Goal: Information Seeking & Learning: Check status

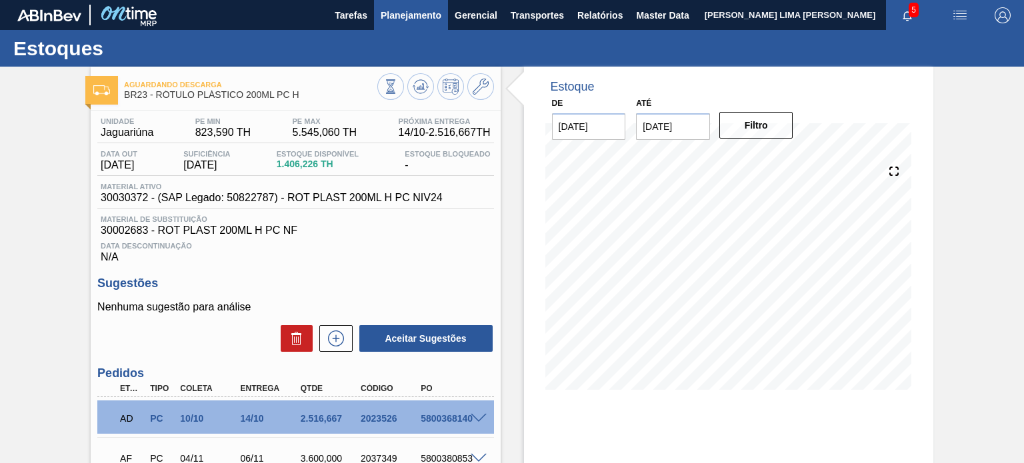
click at [384, 9] on span "Planejamento" at bounding box center [411, 15] width 61 height 16
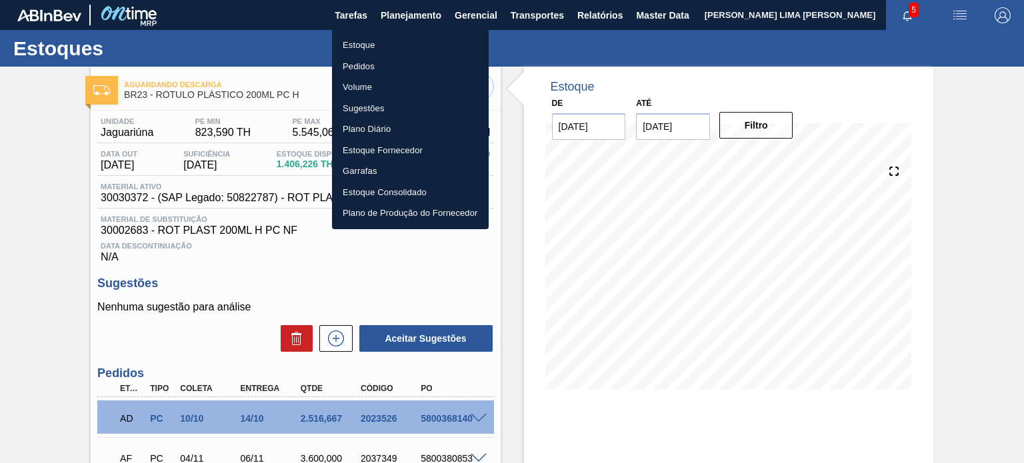
click at [371, 45] on li "Estoque" at bounding box center [410, 45] width 157 height 21
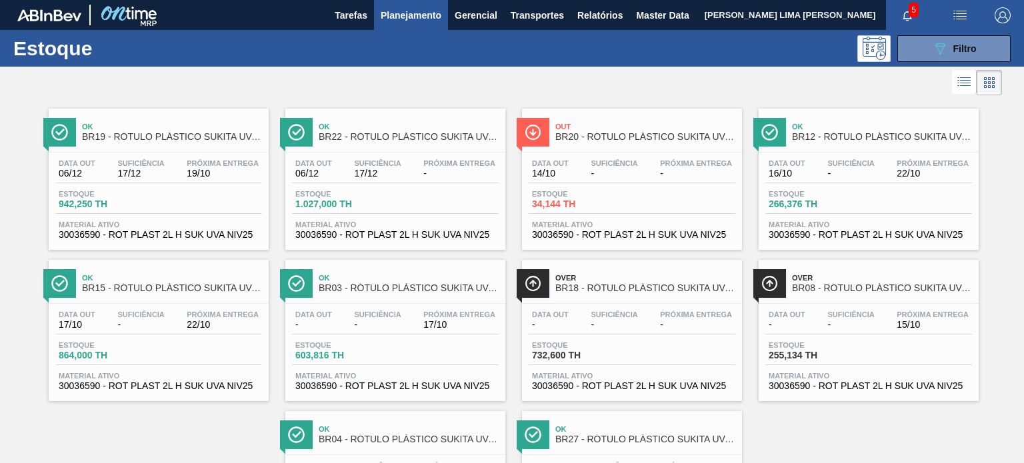
click at [919, 67] on div at bounding box center [501, 83] width 1002 height 32
click at [920, 65] on div "Estoque 089F7B8B-B2A5-4AFE-B5C0-19BA573D28AC Filtro" at bounding box center [512, 48] width 1024 height 37
click at [920, 61] on button "089F7B8B-B2A5-4AFE-B5C0-19BA573D28AC Filtro" at bounding box center [953, 48] width 113 height 27
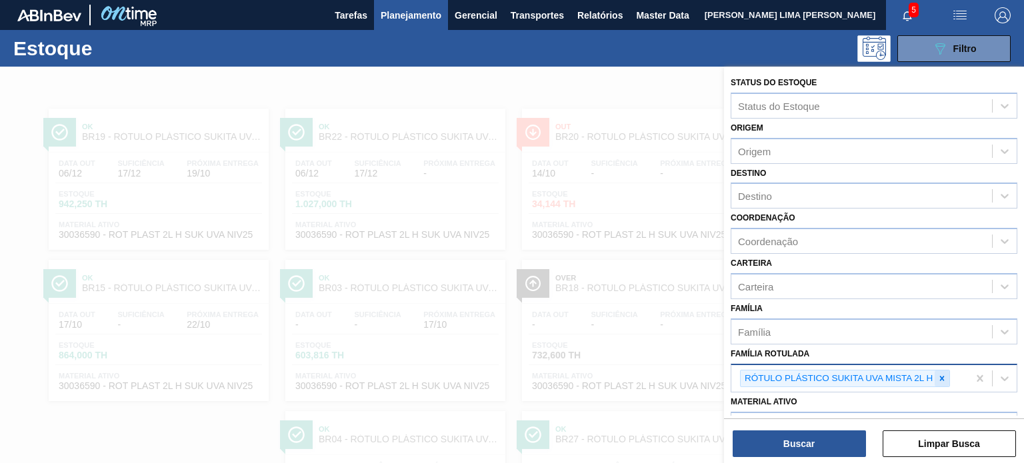
click at [937, 371] on div at bounding box center [942, 379] width 15 height 17
click at [813, 371] on div "Família Rotulada" at bounding box center [775, 376] width 75 height 11
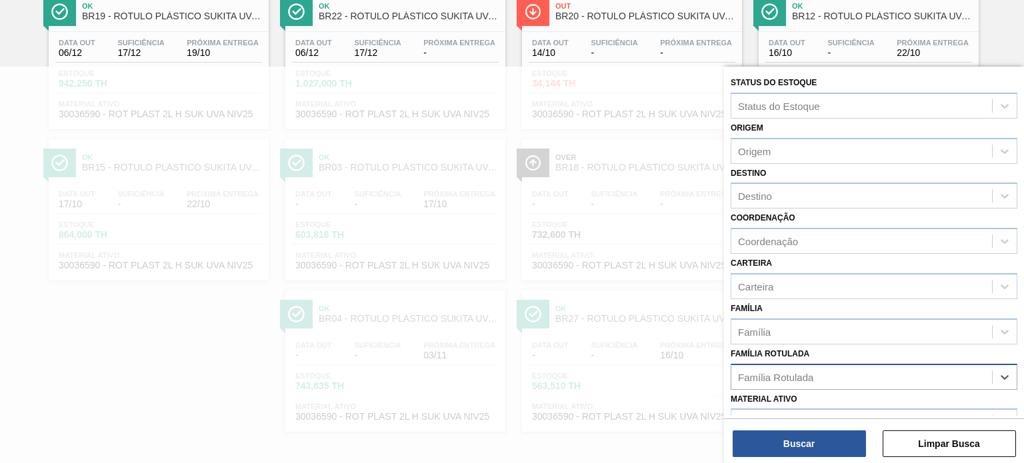
paste Rotulada "FOIL BC MALZBIER 355ML"
type Rotulada "FOIL BC MALZBIER 355ML"
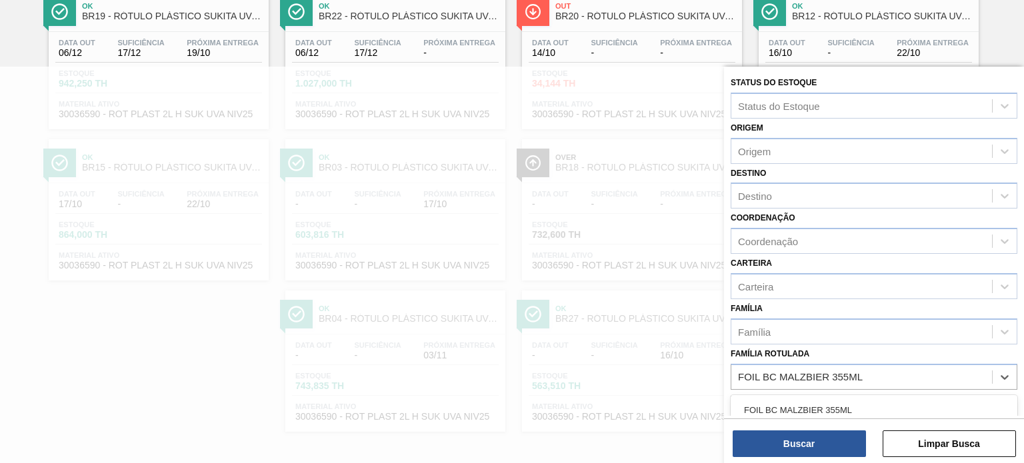
click at [808, 401] on div "FOIL BC MALZBIER 355ML" at bounding box center [874, 410] width 287 height 25
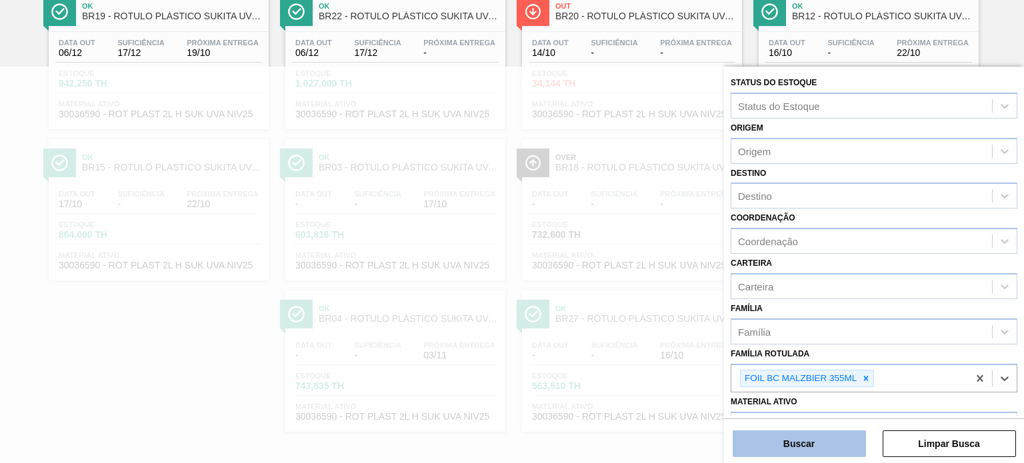
click at [813, 437] on button "Buscar" at bounding box center [799, 444] width 133 height 27
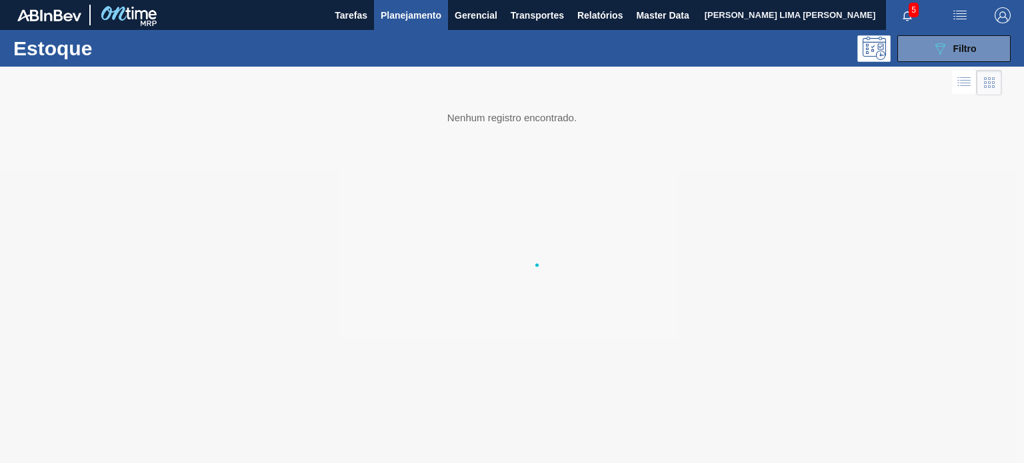
scroll to position [0, 0]
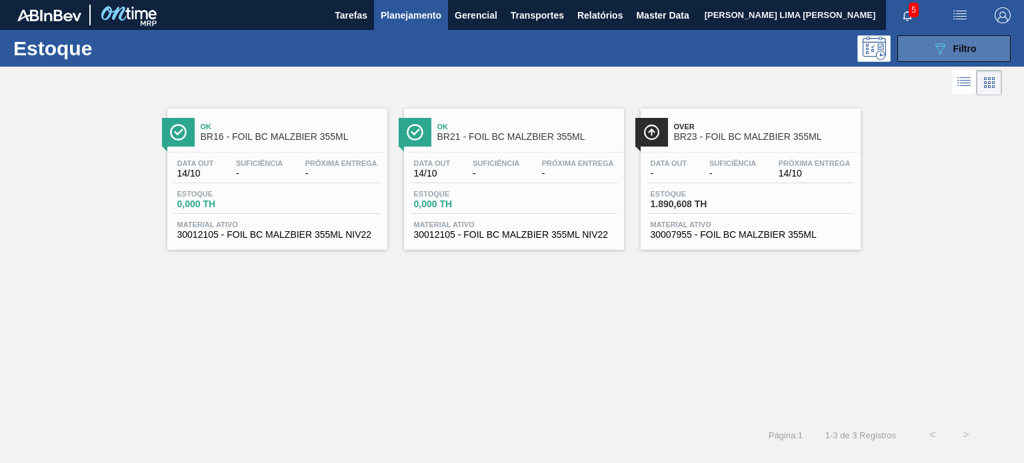
click at [920, 51] on button "089F7B8B-B2A5-4AFE-B5C0-19BA573D28AC Filtro" at bounding box center [953, 48] width 113 height 27
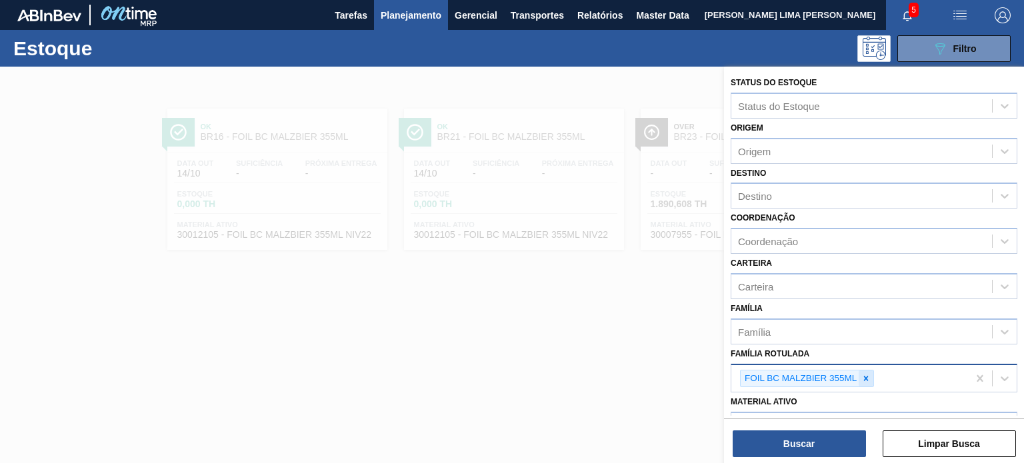
click at [867, 376] on icon at bounding box center [866, 378] width 5 height 5
paste Rotulada "FOIL BC 600ML"
type Rotulada "FOIL BC 600ML"
click at [837, 398] on div "FOIL BC 600ML" at bounding box center [874, 410] width 287 height 25
click at [819, 405] on div "Material ativo Material ativo" at bounding box center [874, 415] width 287 height 45
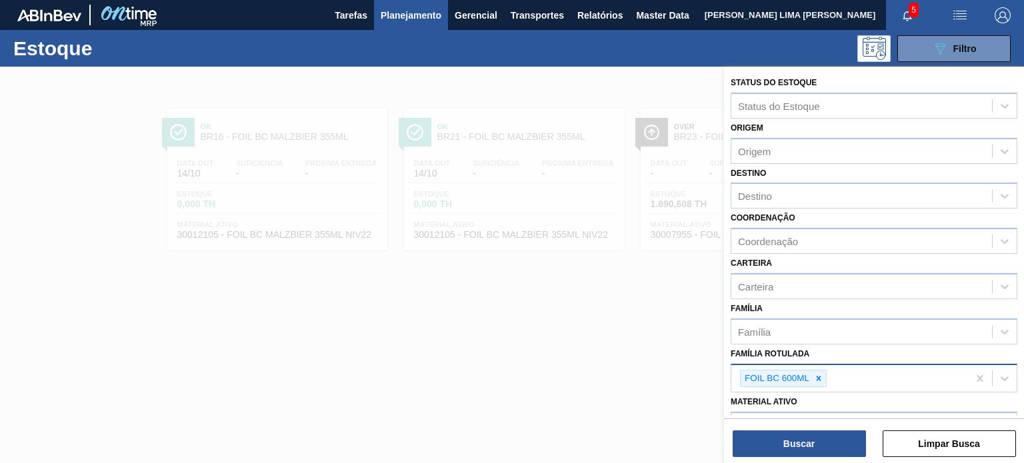
click at [813, 429] on div "Buscar Limpar Busca" at bounding box center [874, 437] width 300 height 37
click at [815, 439] on button "Buscar" at bounding box center [799, 444] width 133 height 27
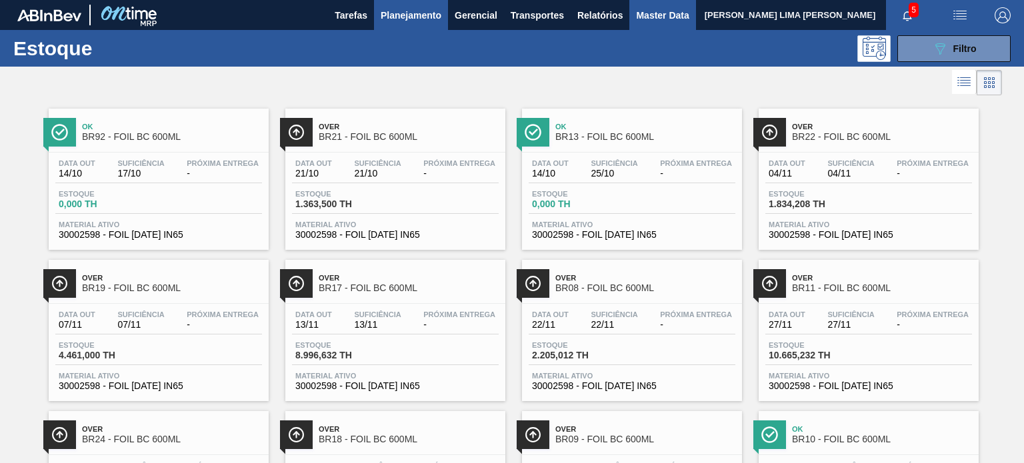
click at [651, 18] on span "Master Data" at bounding box center [662, 15] width 53 height 16
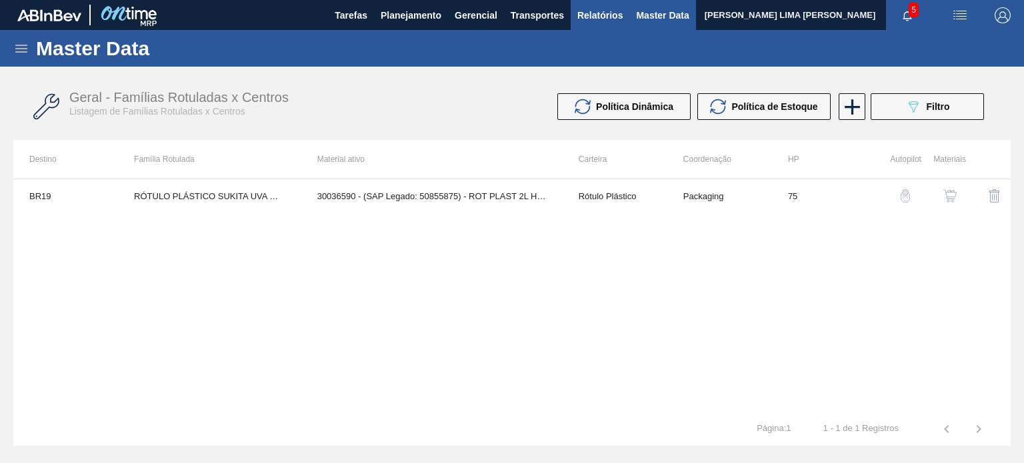
click at [571, 18] on button "Relatórios" at bounding box center [600, 15] width 59 height 30
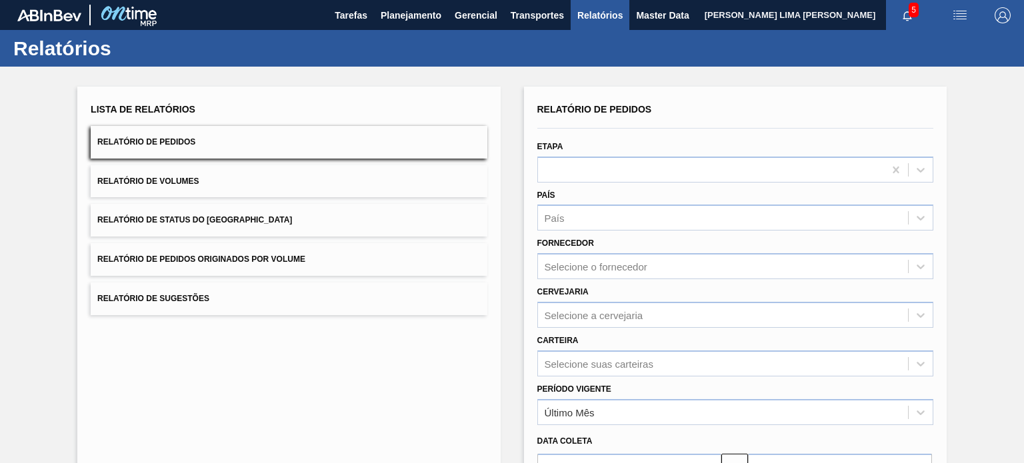
click at [245, 224] on button "Relatório de Status do [GEOGRAPHIC_DATA]" at bounding box center [289, 220] width 396 height 33
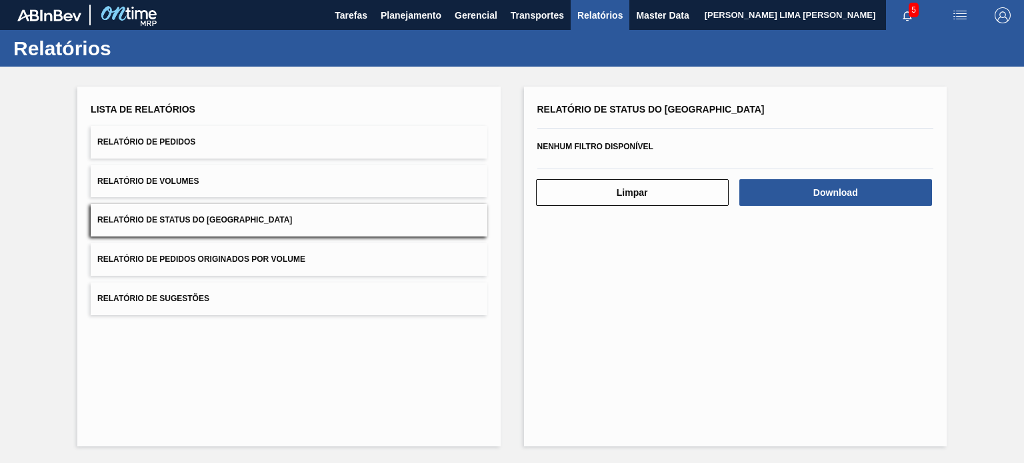
click at [799, 178] on div "Download" at bounding box center [836, 192] width 203 height 29
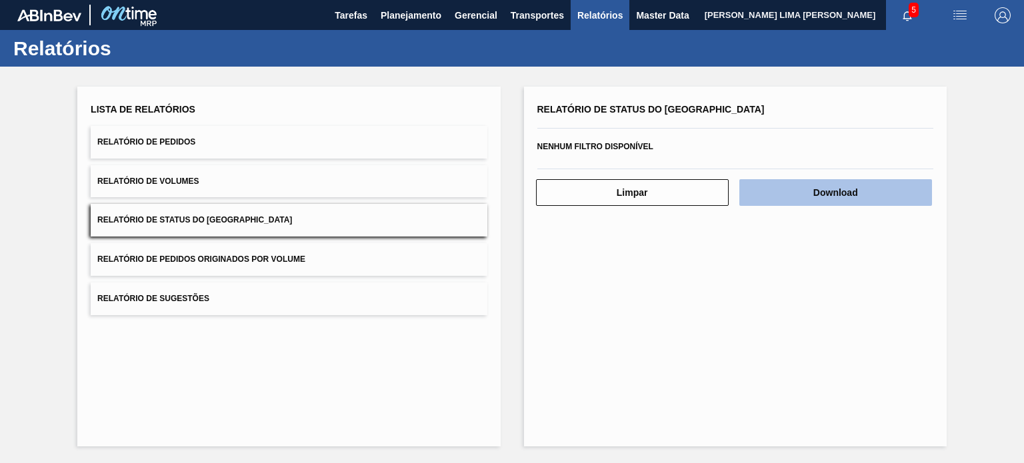
click at [801, 184] on button "Download" at bounding box center [835, 192] width 193 height 27
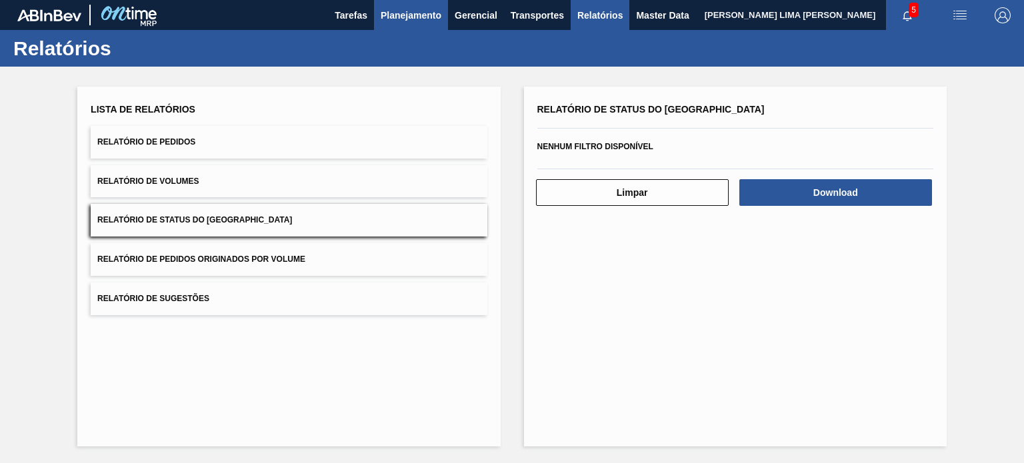
click at [431, 15] on span "Planejamento" at bounding box center [411, 15] width 61 height 16
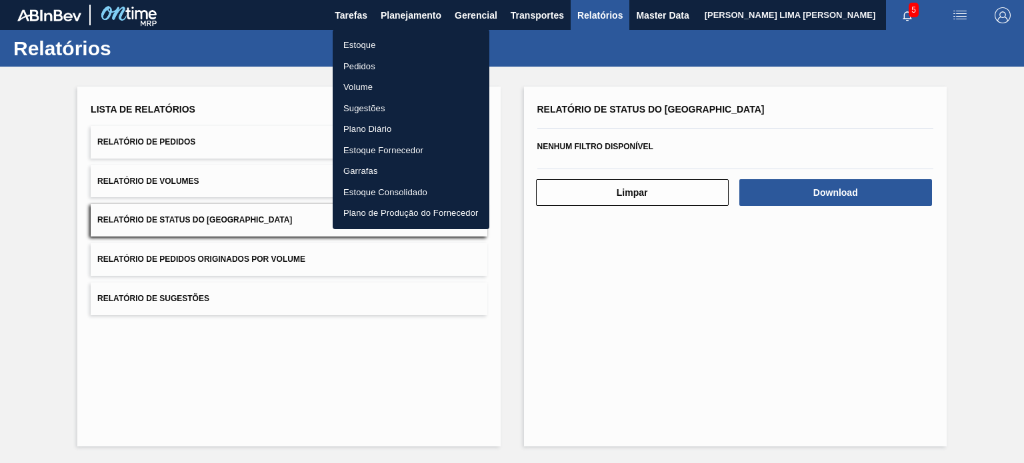
click at [408, 39] on li "Estoque" at bounding box center [411, 45] width 157 height 21
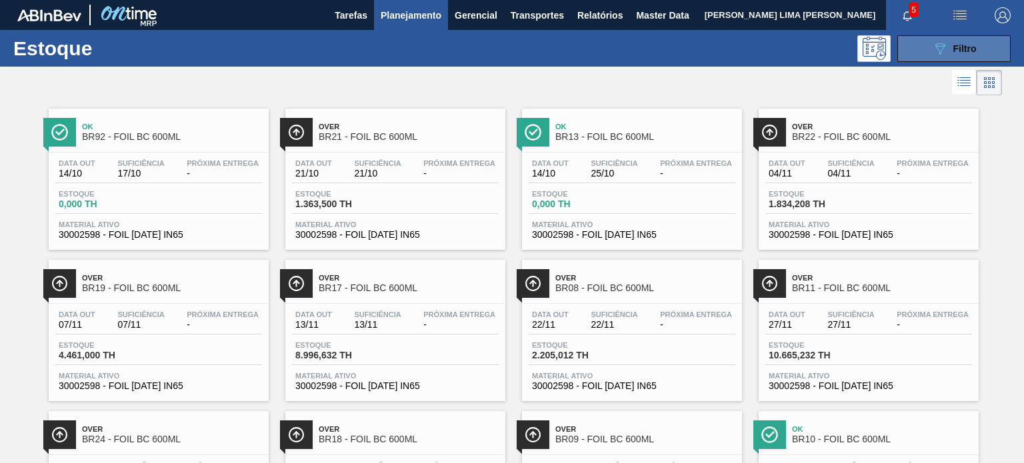
click at [967, 53] on span "Filtro" at bounding box center [964, 48] width 23 height 11
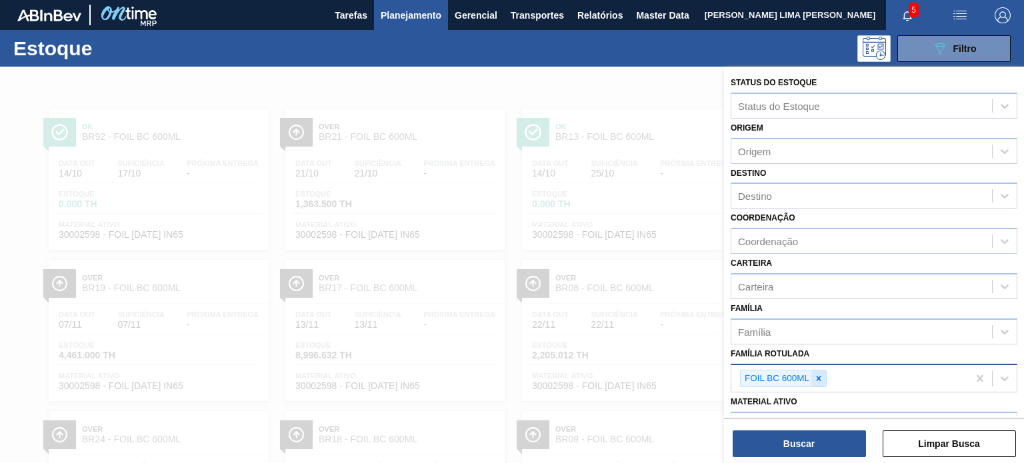
click at [823, 374] on div at bounding box center [818, 379] width 15 height 17
paste Rotulada "FOIL AP 600ML"
type Rotulada "FOIL AP 600ML"
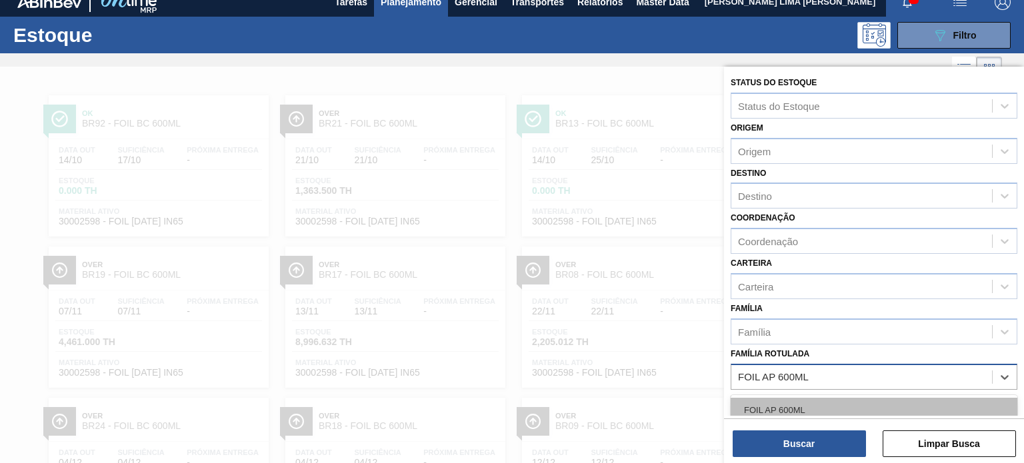
click at [812, 402] on div "FOIL AP 600ML" at bounding box center [874, 410] width 287 height 25
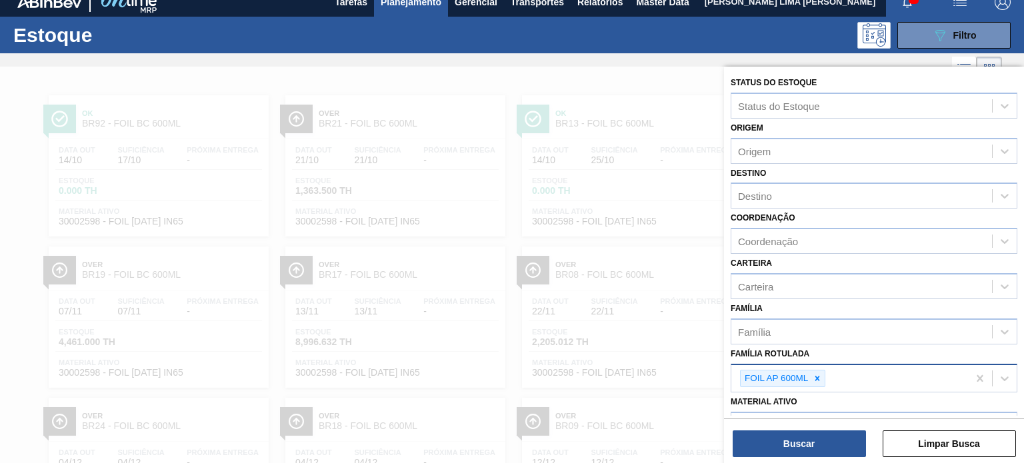
click at [810, 429] on div "Buscar Limpar Busca" at bounding box center [874, 437] width 300 height 37
click at [804, 439] on button "Buscar" at bounding box center [799, 444] width 133 height 27
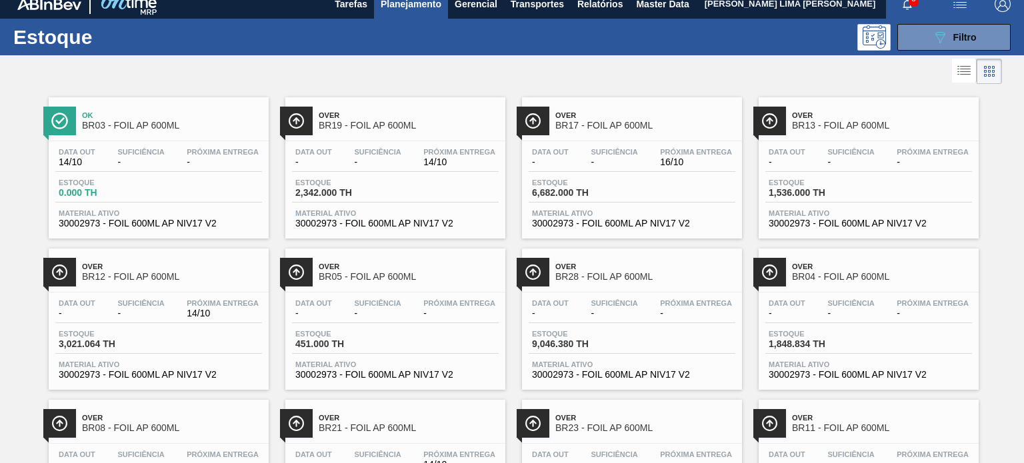
scroll to position [0, 0]
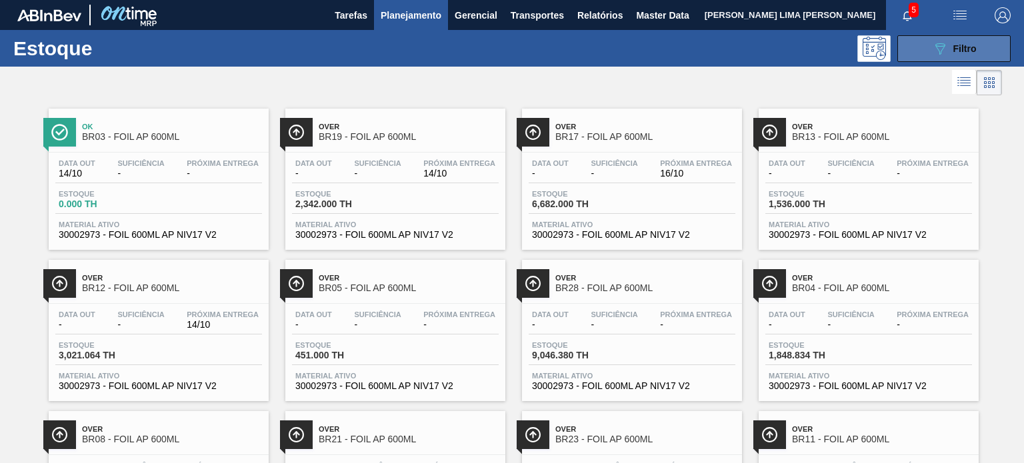
click at [969, 57] on button "089F7B8B-B2A5-4AFE-B5C0-19BA573D28AC Filtro" at bounding box center [953, 48] width 113 height 27
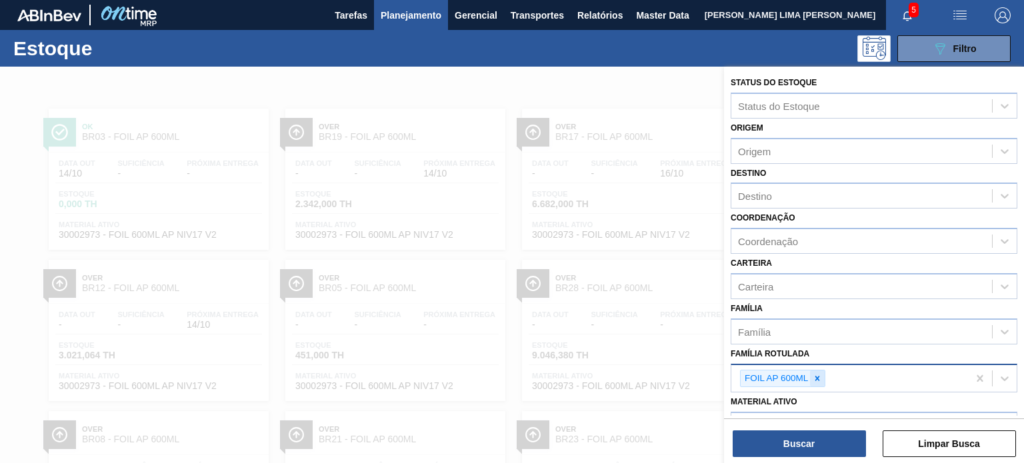
click at [814, 383] on div at bounding box center [817, 379] width 15 height 17
paste Rotulada "FOIL BC 600ML"
type Rotulada "FOIL BC 600ML"
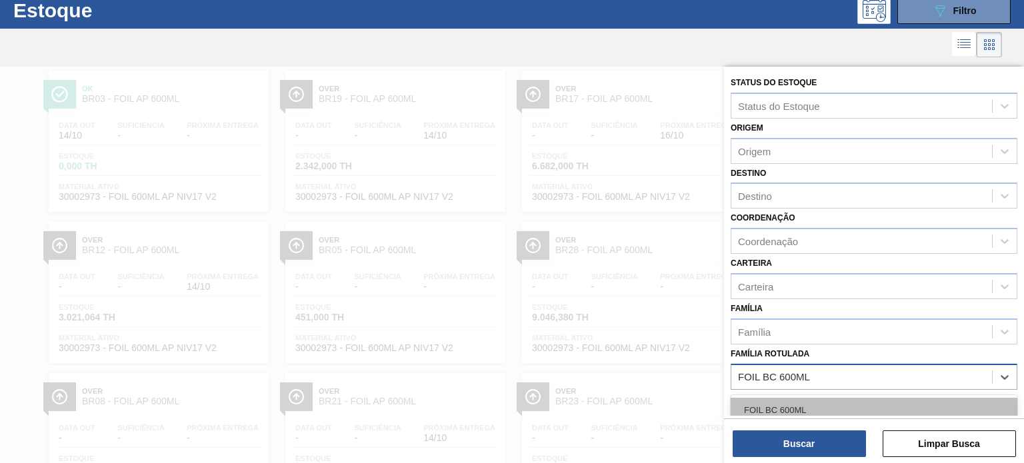
drag, startPoint x: 803, startPoint y: 401, endPoint x: 805, endPoint y: 412, distance: 10.9
click at [803, 402] on div "FOIL BC 600ML" at bounding box center [874, 410] width 287 height 25
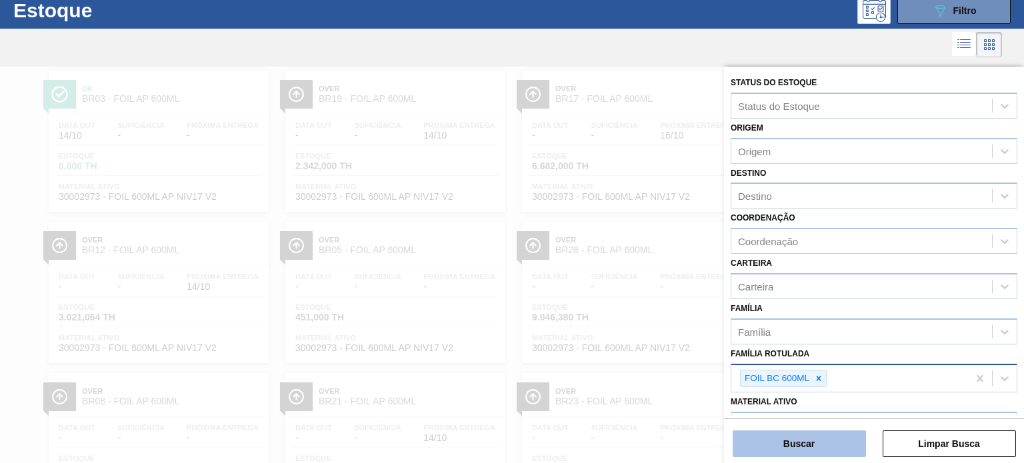
click at [808, 445] on button "Buscar" at bounding box center [799, 444] width 133 height 27
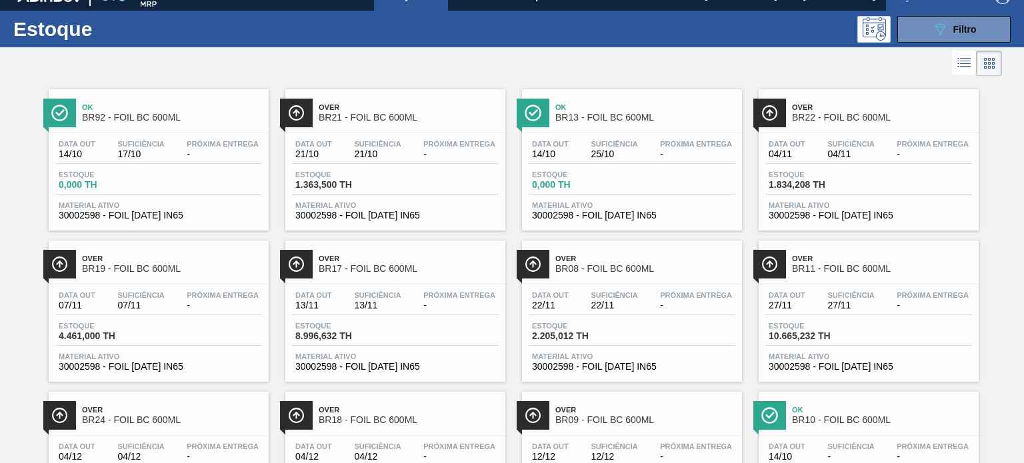
scroll to position [0, 0]
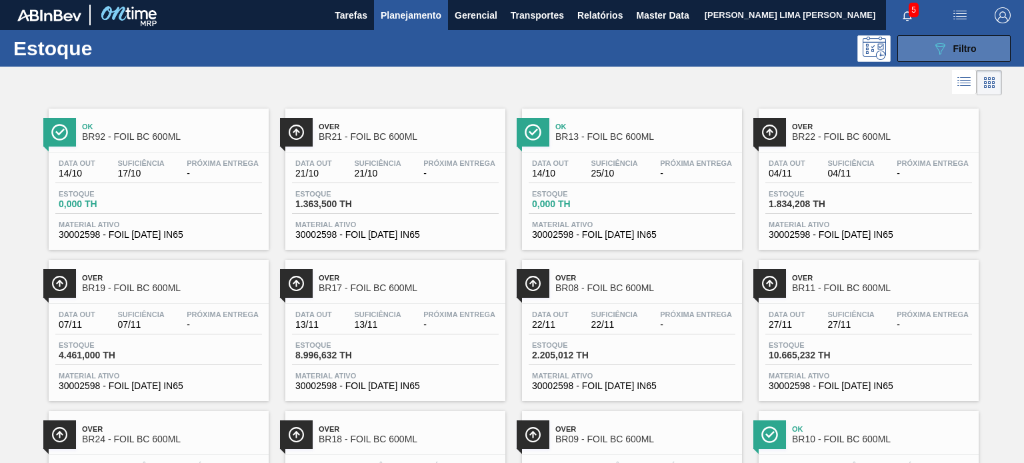
click at [938, 60] on button "089F7B8B-B2A5-4AFE-B5C0-19BA573D28AC Filtro" at bounding box center [953, 48] width 113 height 27
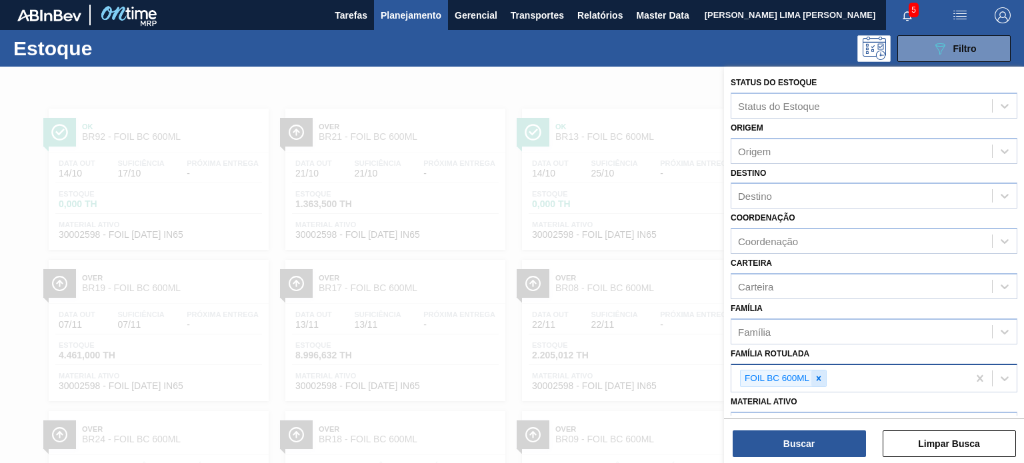
click at [821, 381] on div at bounding box center [818, 379] width 15 height 17
paste Rotulada "FOIL BC 600ML"
type Rotulada "FOIL BC 600ML"
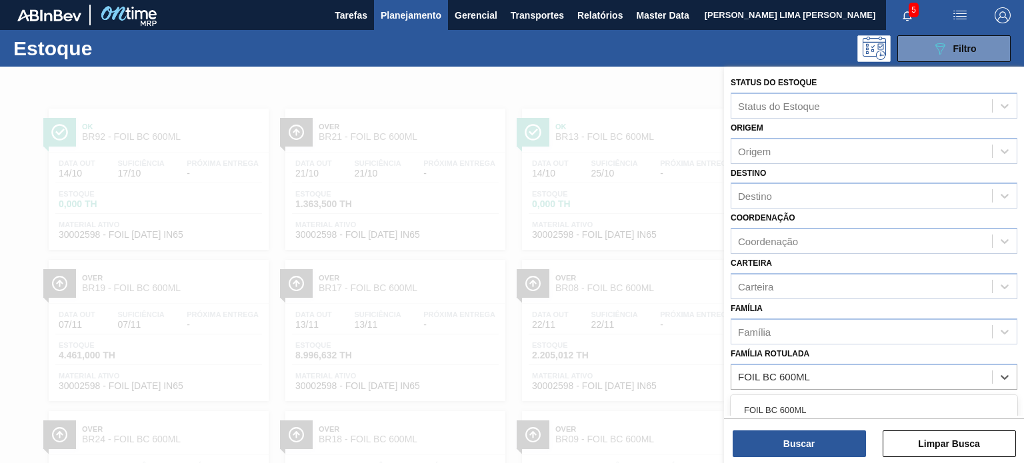
scroll to position [38, 0]
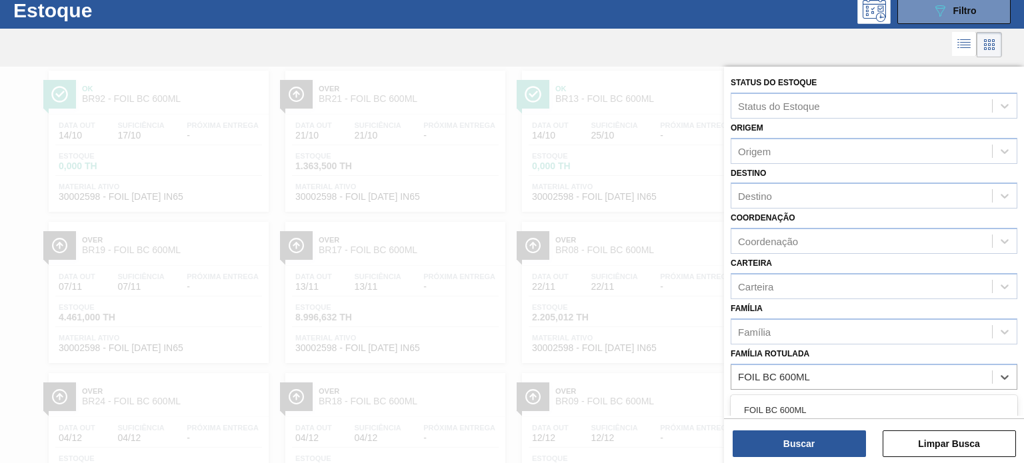
click at [818, 400] on div "FOIL BC 600ML" at bounding box center [874, 410] width 287 height 25
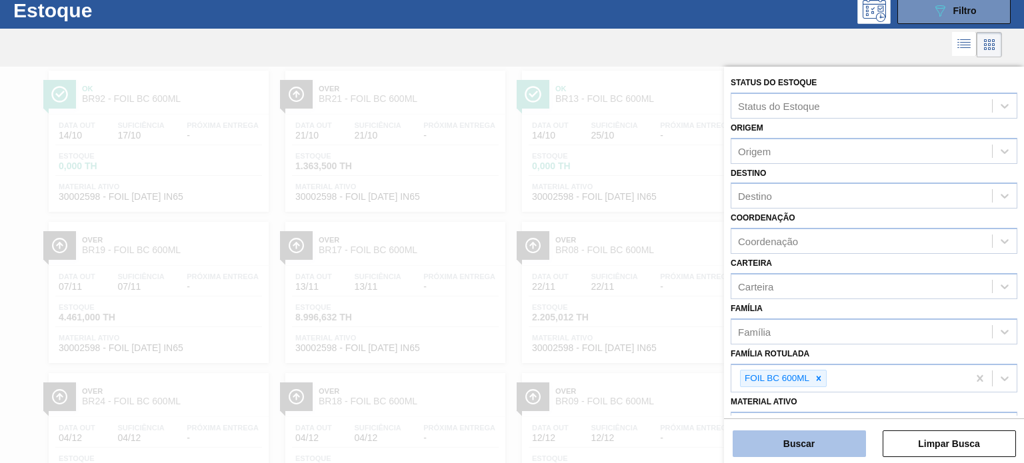
click at [798, 441] on button "Buscar" at bounding box center [799, 444] width 133 height 27
